Goal: Check status: Check status

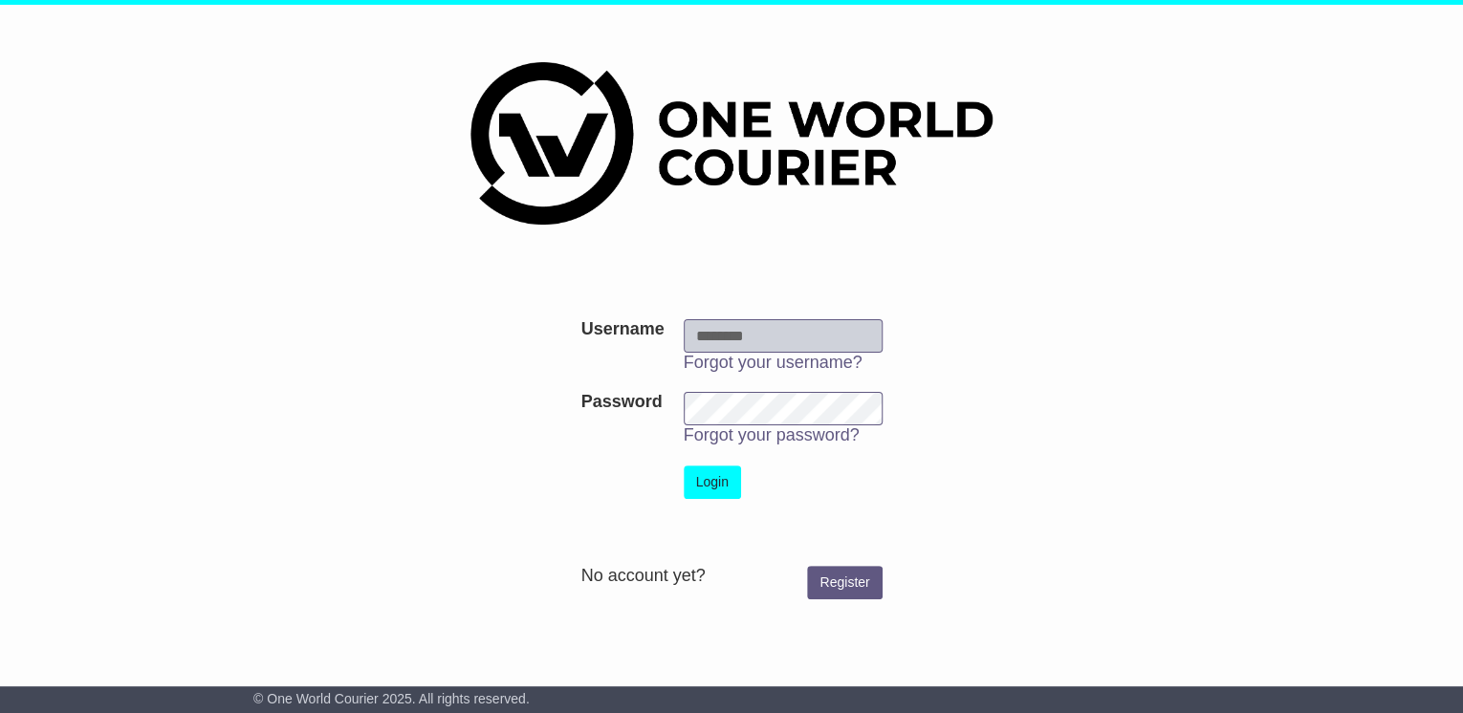
type input "**********"
click at [702, 489] on button "Login" at bounding box center [712, 482] width 57 height 33
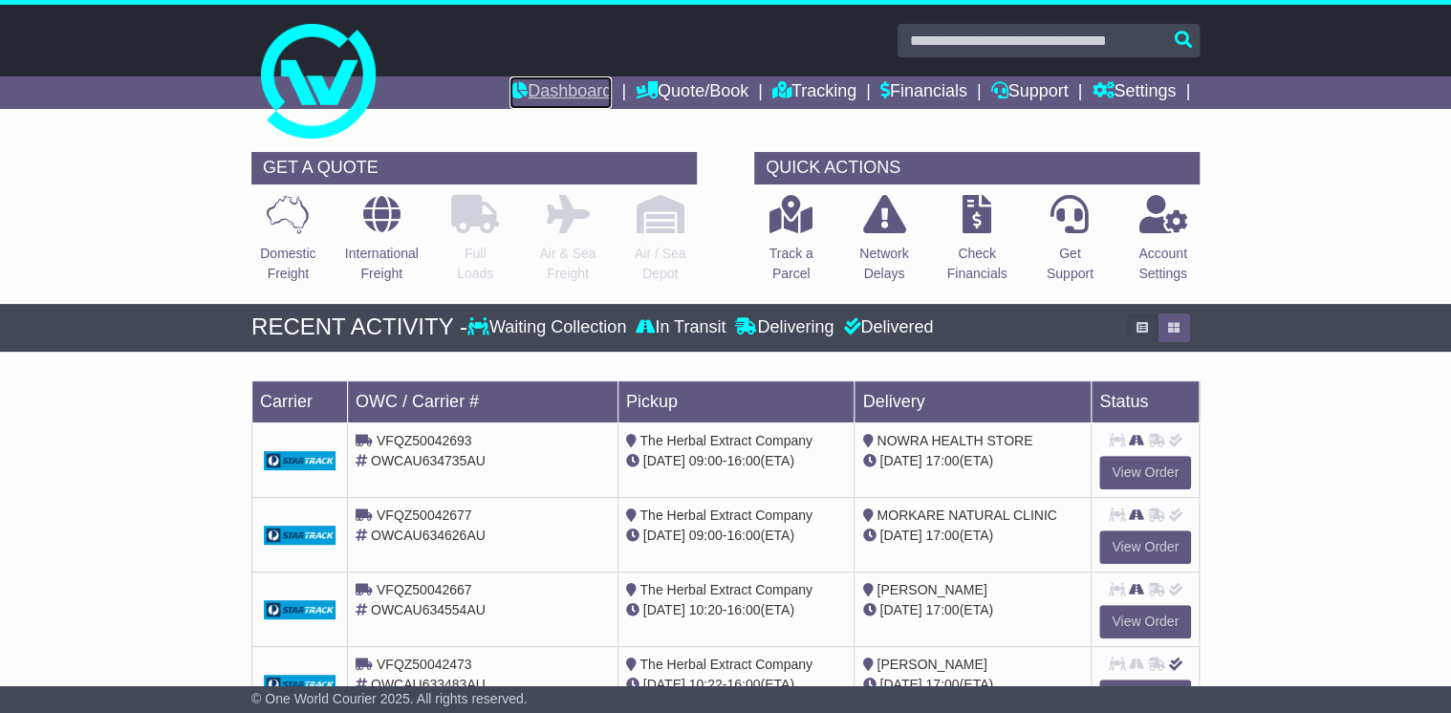
click at [542, 94] on link "Dashboard" at bounding box center [561, 92] width 102 height 33
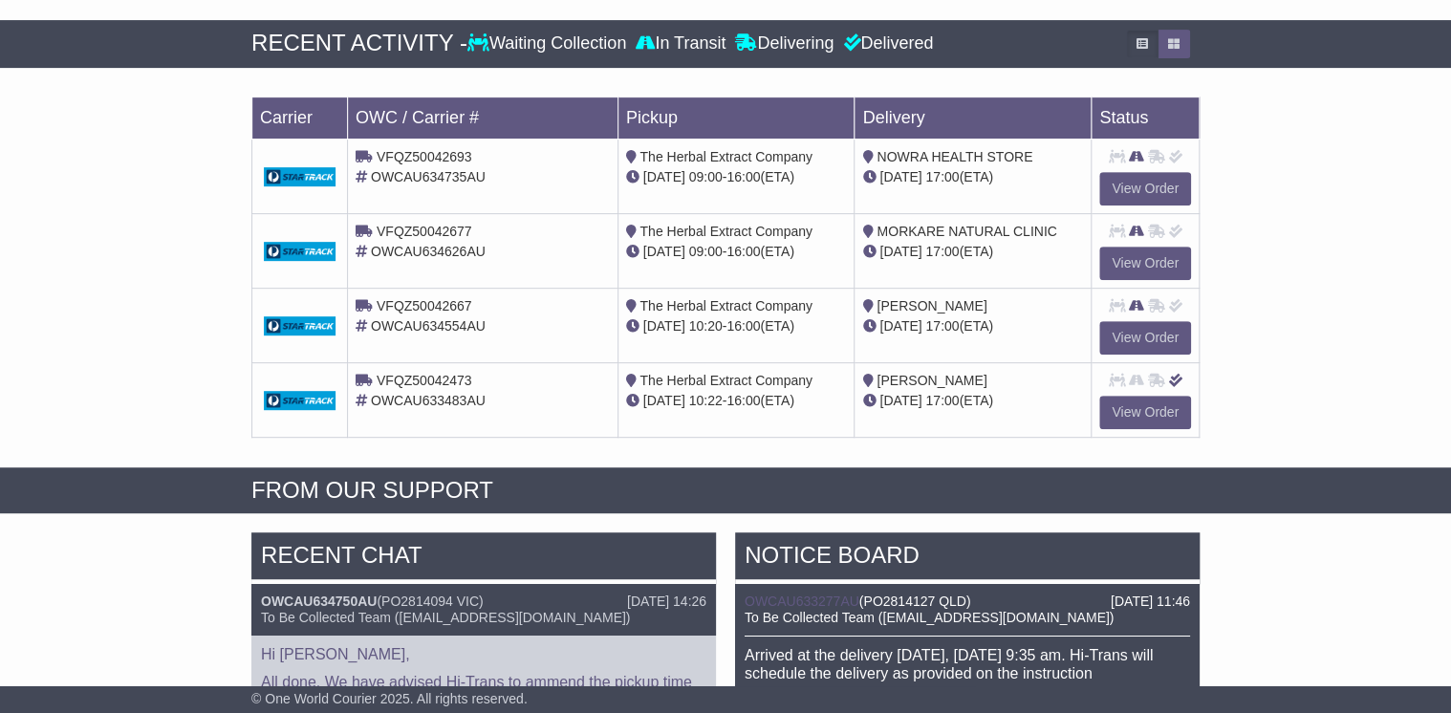
scroll to position [382, 0]
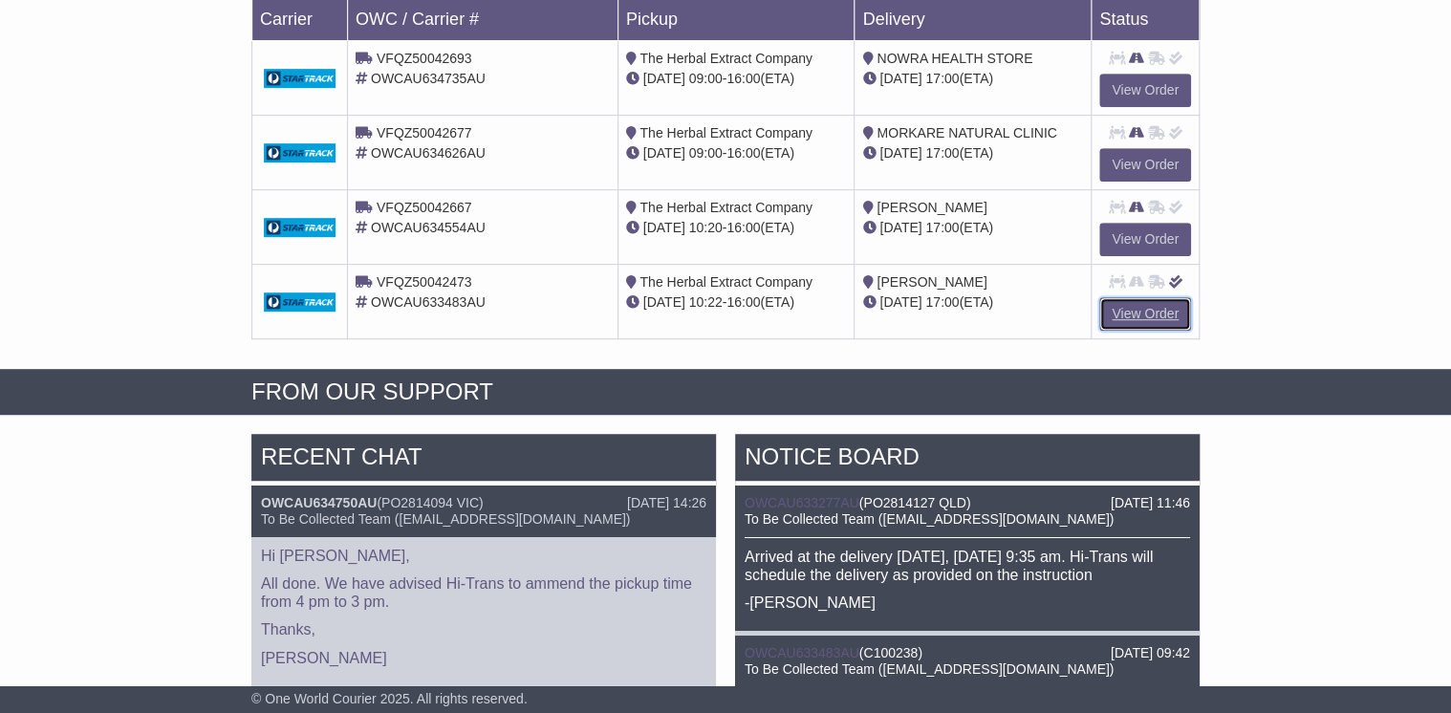
click at [1147, 310] on link "View Order" at bounding box center [1145, 313] width 92 height 33
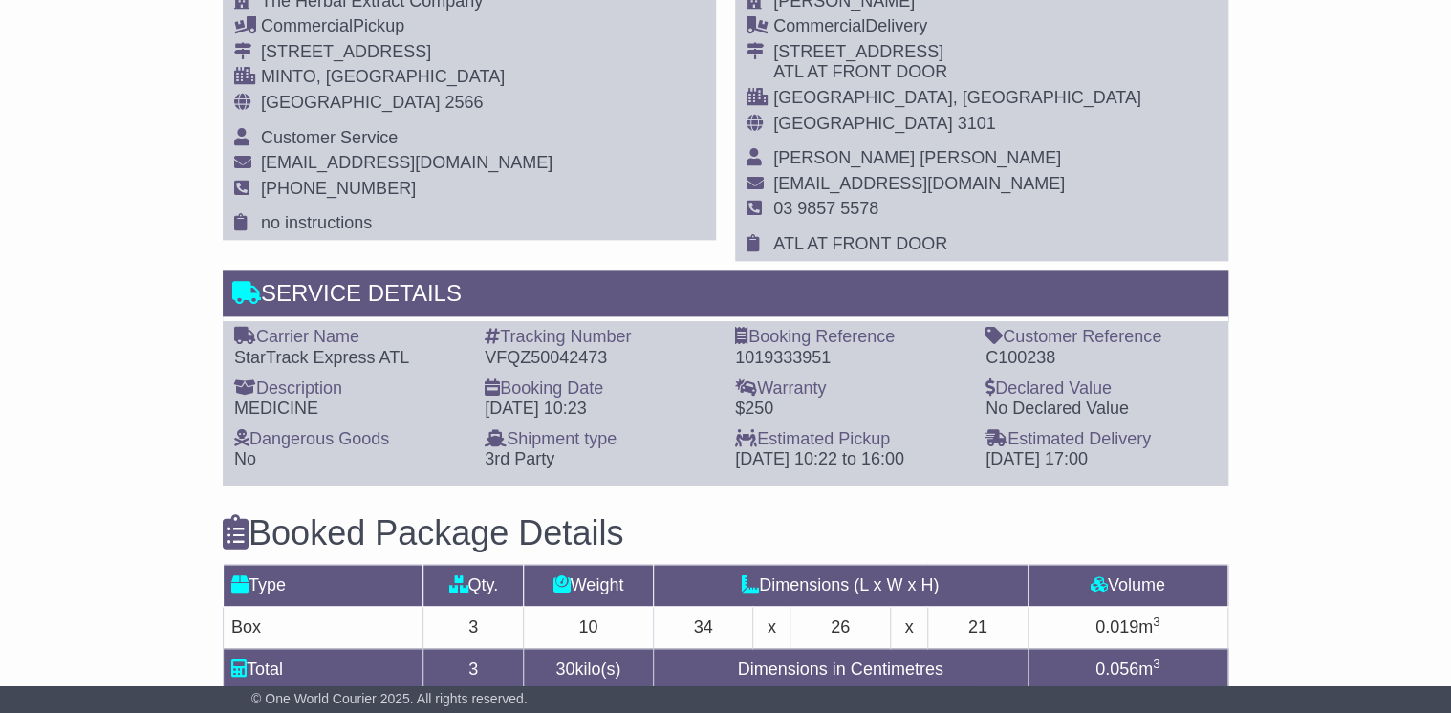
scroll to position [1071, 0]
